Goal: Find specific page/section: Find specific page/section

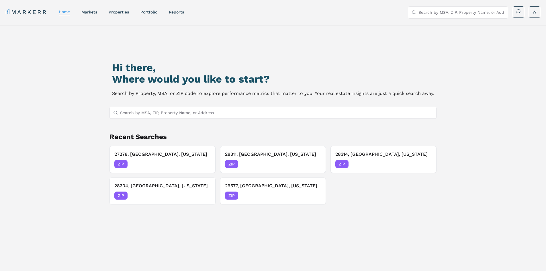
click at [331, 110] on input "Search by MSA, ZIP, Property Name, or Address" at bounding box center [276, 112] width 313 height 11
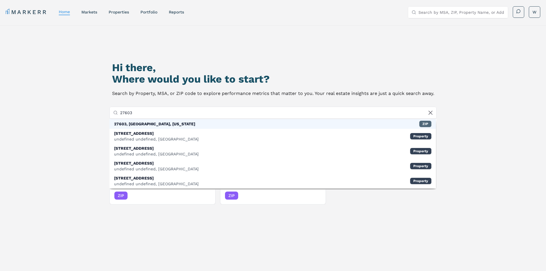
type input "27603"
click at [427, 124] on div "ZIP" at bounding box center [425, 124] width 12 height 6
